Goal: Information Seeking & Learning: Learn about a topic

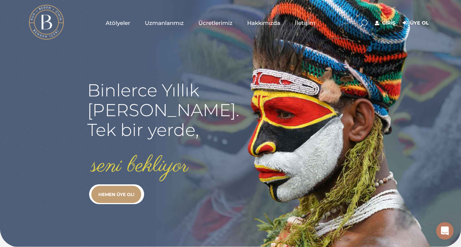
click at [386, 18] on div "Giriş Üye Ol" at bounding box center [401, 22] width 61 height 9
click at [387, 20] on link "Giriş" at bounding box center [385, 23] width 21 height 9
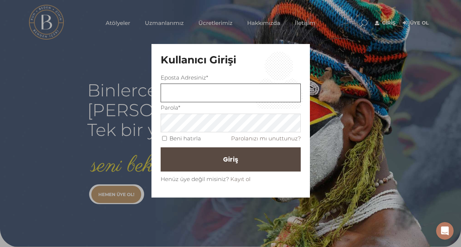
click at [182, 94] on input "text" at bounding box center [231, 93] width 140 height 19
type input "melike.donmz@gmail.com"
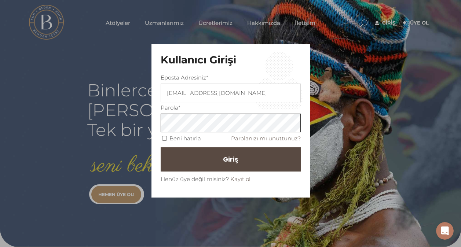
click at [161, 147] on button "Giriş" at bounding box center [231, 159] width 140 height 24
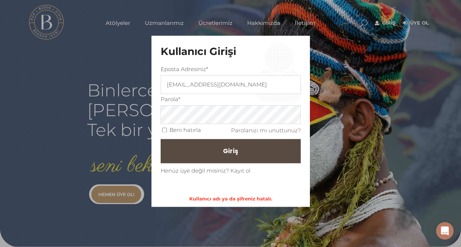
click at [209, 151] on button "Giriş" at bounding box center [231, 151] width 140 height 24
click at [249, 127] on link "Parolanızı mı unuttunuz?" at bounding box center [266, 130] width 70 height 7
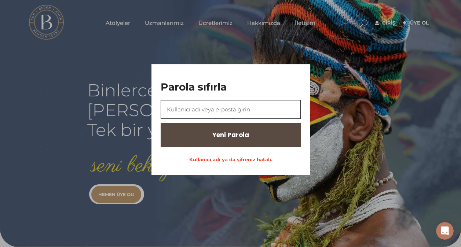
click at [212, 106] on input "text" at bounding box center [231, 109] width 140 height 19
type input "melike.donmezgmail"
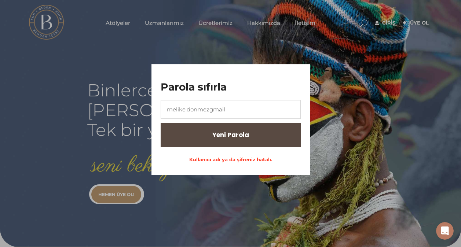
click at [387, 27] on div "Parola sıfırla melike.donmezgmail Yeni Parola Kullanıcı adı ya da şifreniz hata…" at bounding box center [230, 123] width 461 height 247
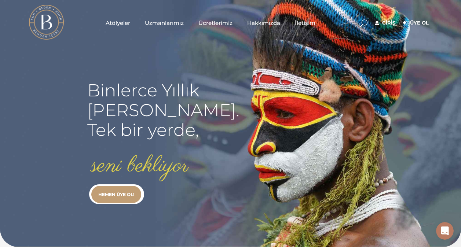
click at [383, 24] on link "Giriş" at bounding box center [385, 23] width 21 height 9
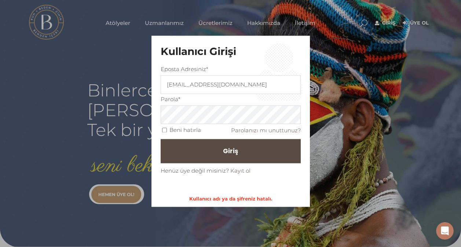
drag, startPoint x: 151, startPoint y: 113, endPoint x: 315, endPoint y: 55, distance: 173.5
click at [315, 55] on div "Kullanıcı Girişi Eposta Adresiniz* melike.donmz@gmail.com Parola* Beni hatırla …" at bounding box center [230, 123] width 461 height 247
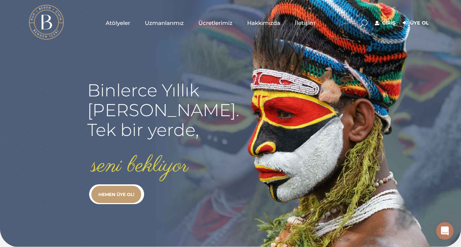
click at [393, 23] on link "Giriş" at bounding box center [385, 23] width 21 height 9
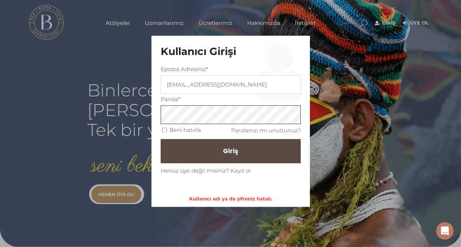
click at [91, 136] on div "Kullanıcı Girişi Eposta Adresiniz* melike.donmz@gmail.com Parola* Beni hatırla …" at bounding box center [230, 123] width 461 height 247
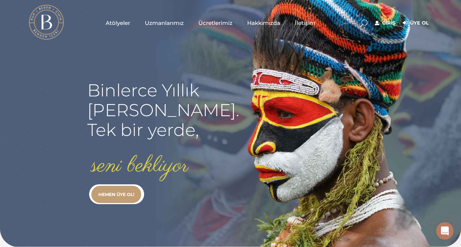
click at [390, 24] on link "Giriş" at bounding box center [385, 23] width 21 height 9
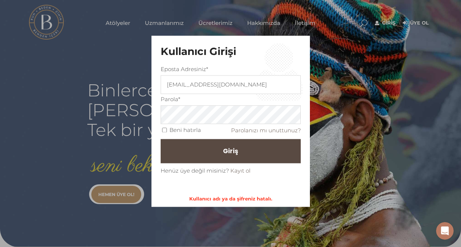
click at [163, 128] on span "Beni hatırla" at bounding box center [181, 129] width 40 height 7
click at [166, 129] on input "Beni hatırla" at bounding box center [164, 130] width 5 height 5
checkbox input "true"
click at [176, 146] on button "Giriş" at bounding box center [231, 151] width 140 height 24
click at [225, 150] on span "Giriş" at bounding box center [230, 151] width 15 height 12
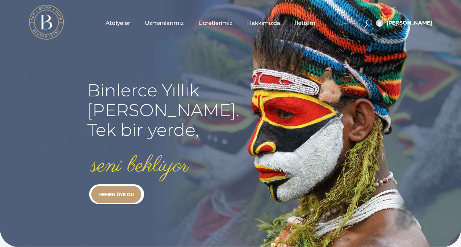
click at [113, 22] on span "Atölyeler" at bounding box center [118, 23] width 25 height 8
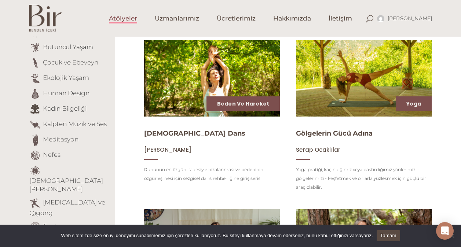
scroll to position [192, 0]
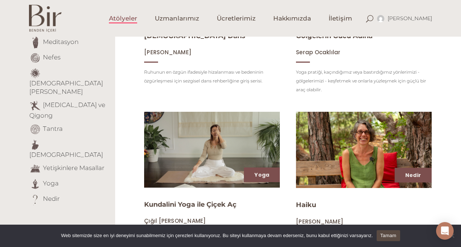
click at [55, 151] on link "Tasavvuf" at bounding box center [66, 154] width 74 height 7
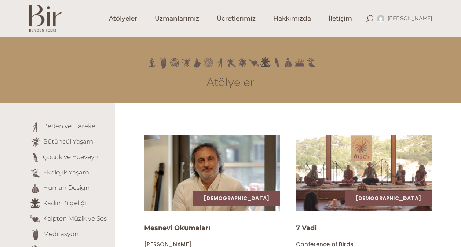
click at [190, 157] on img at bounding box center [212, 173] width 136 height 76
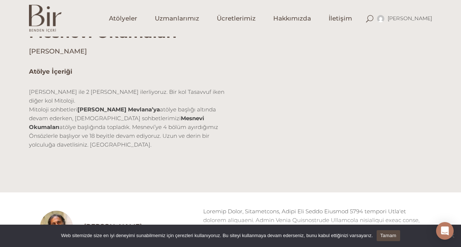
scroll to position [211, 0]
click at [383, 237] on link "Tamam" at bounding box center [388, 235] width 23 height 11
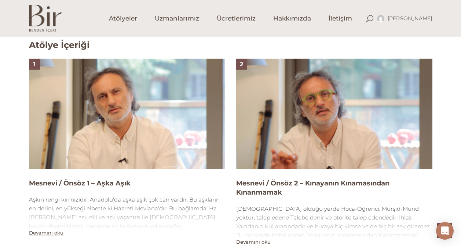
scroll to position [446, 0]
click at [319, 99] on img at bounding box center [334, 113] width 196 height 110
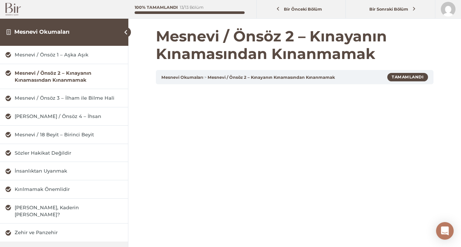
click at [442, 238] on div "Open Intercom Messenger" at bounding box center [445, 231] width 18 height 18
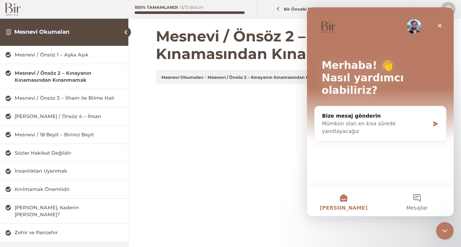
click at [437, 28] on icon "Kapat" at bounding box center [440, 26] width 6 height 6
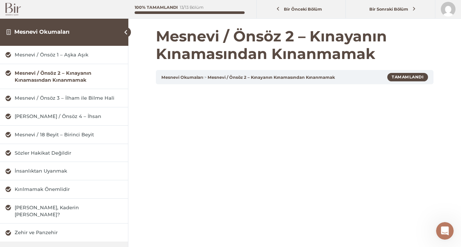
click at [47, 32] on link "Mesnevi Okumaları" at bounding box center [41, 31] width 55 height 7
